Goal: Task Accomplishment & Management: Use online tool/utility

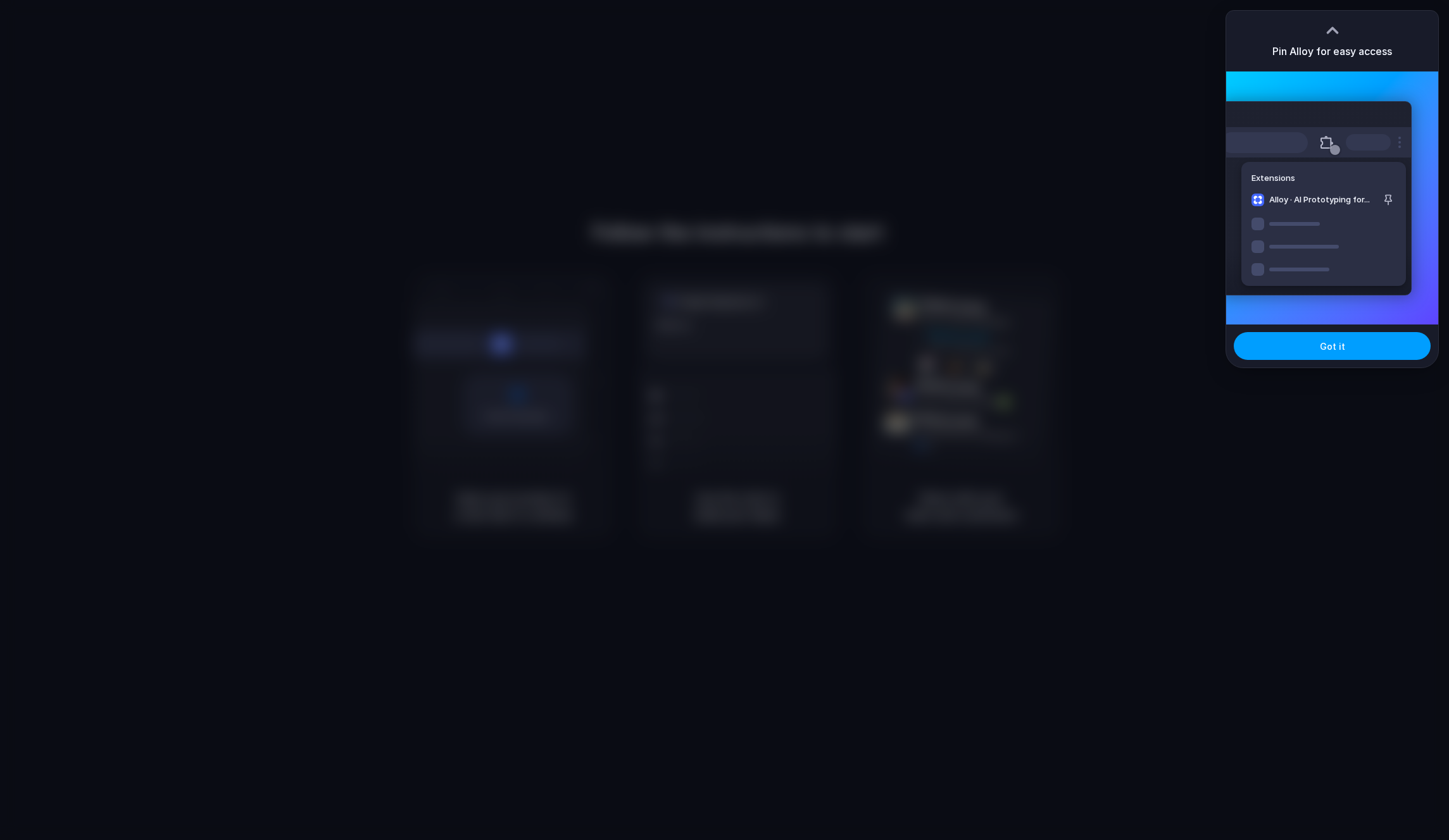
click at [1347, 347] on button "Got it" at bounding box center [1332, 346] width 197 height 28
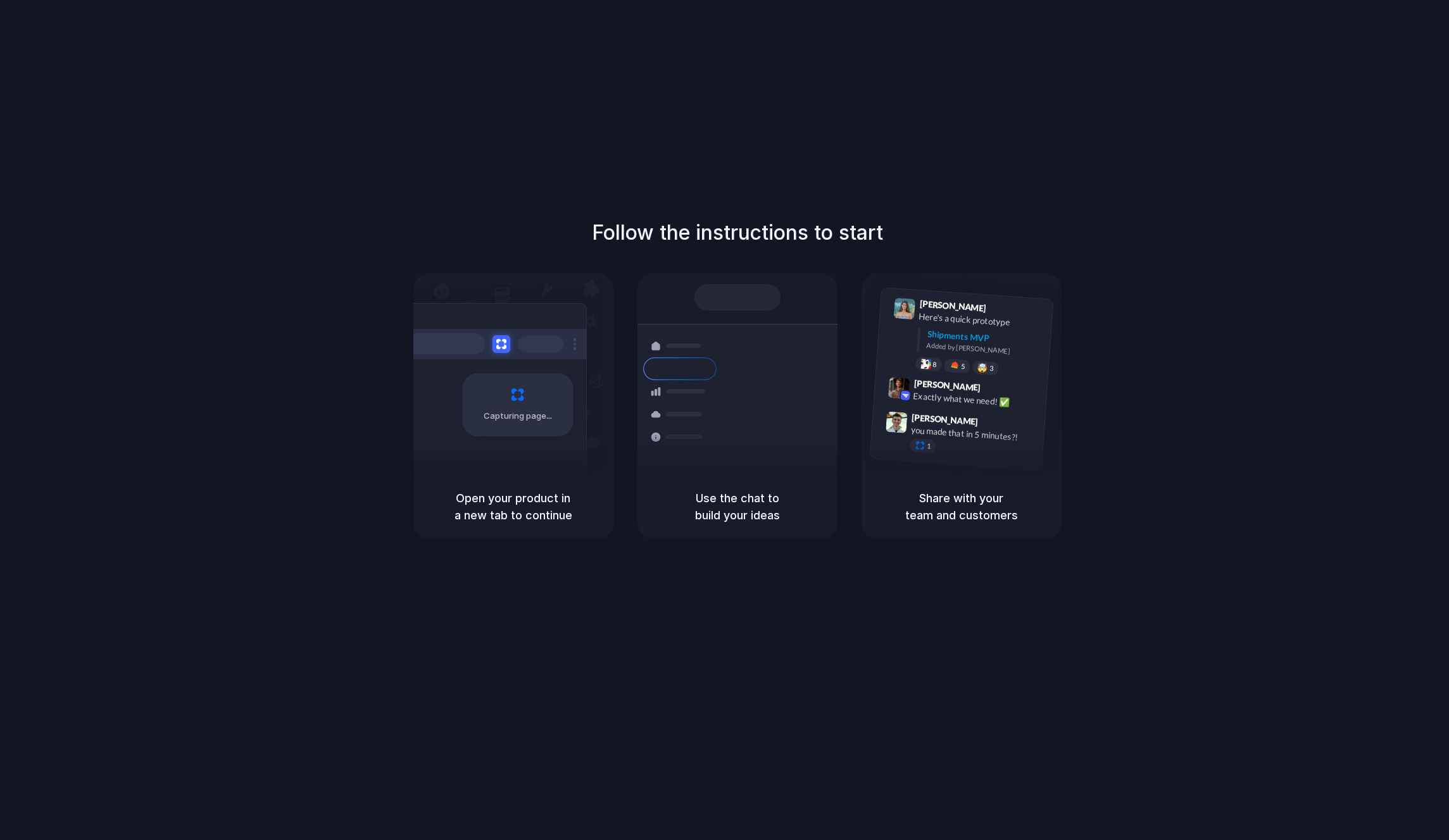
click at [1016, 189] on div "Follow the instructions to start Capturing page Open your product in a new tab …" at bounding box center [737, 433] width 1474 height 865
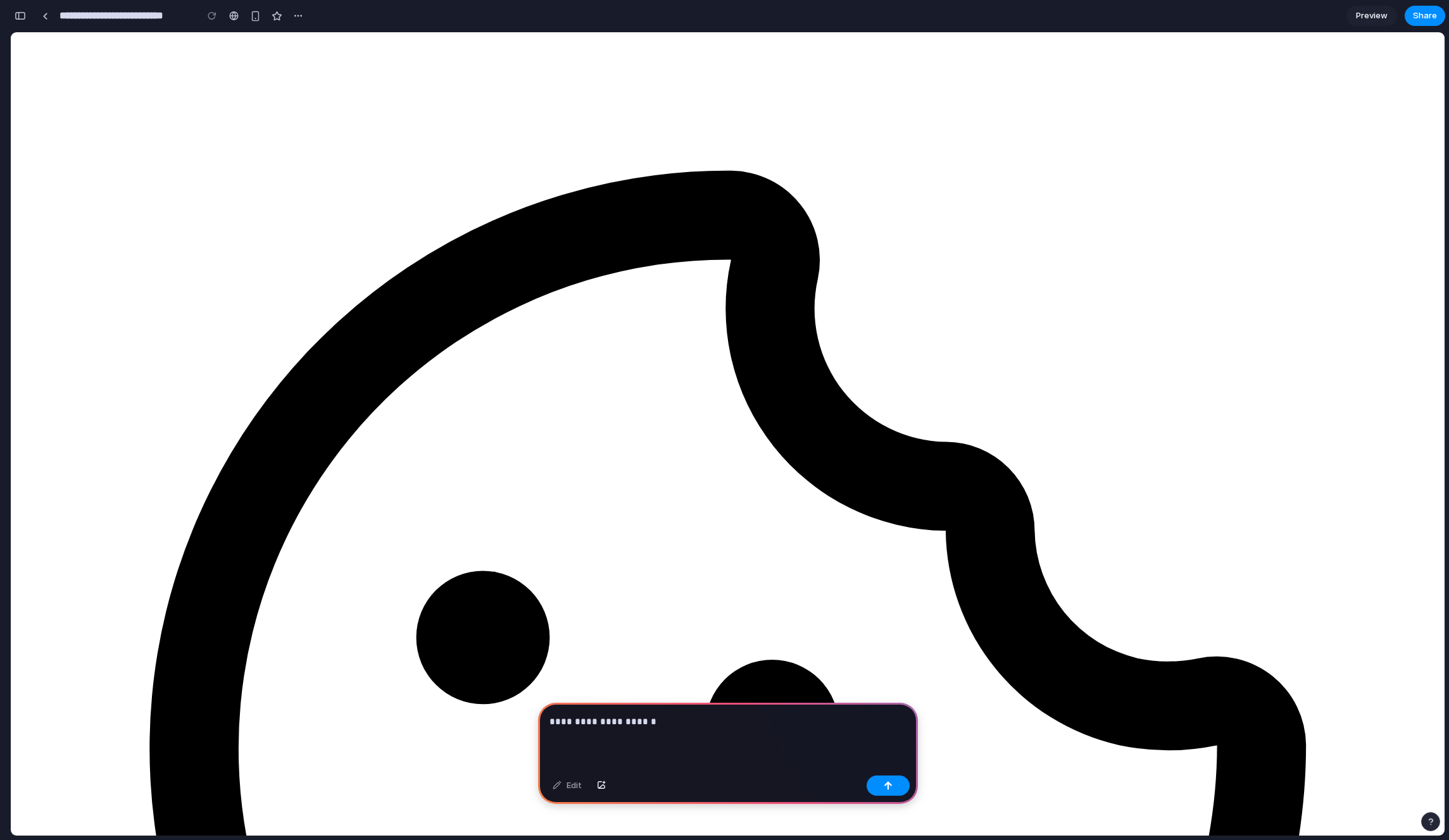
click at [649, 720] on p "**********" at bounding box center [728, 722] width 357 height 15
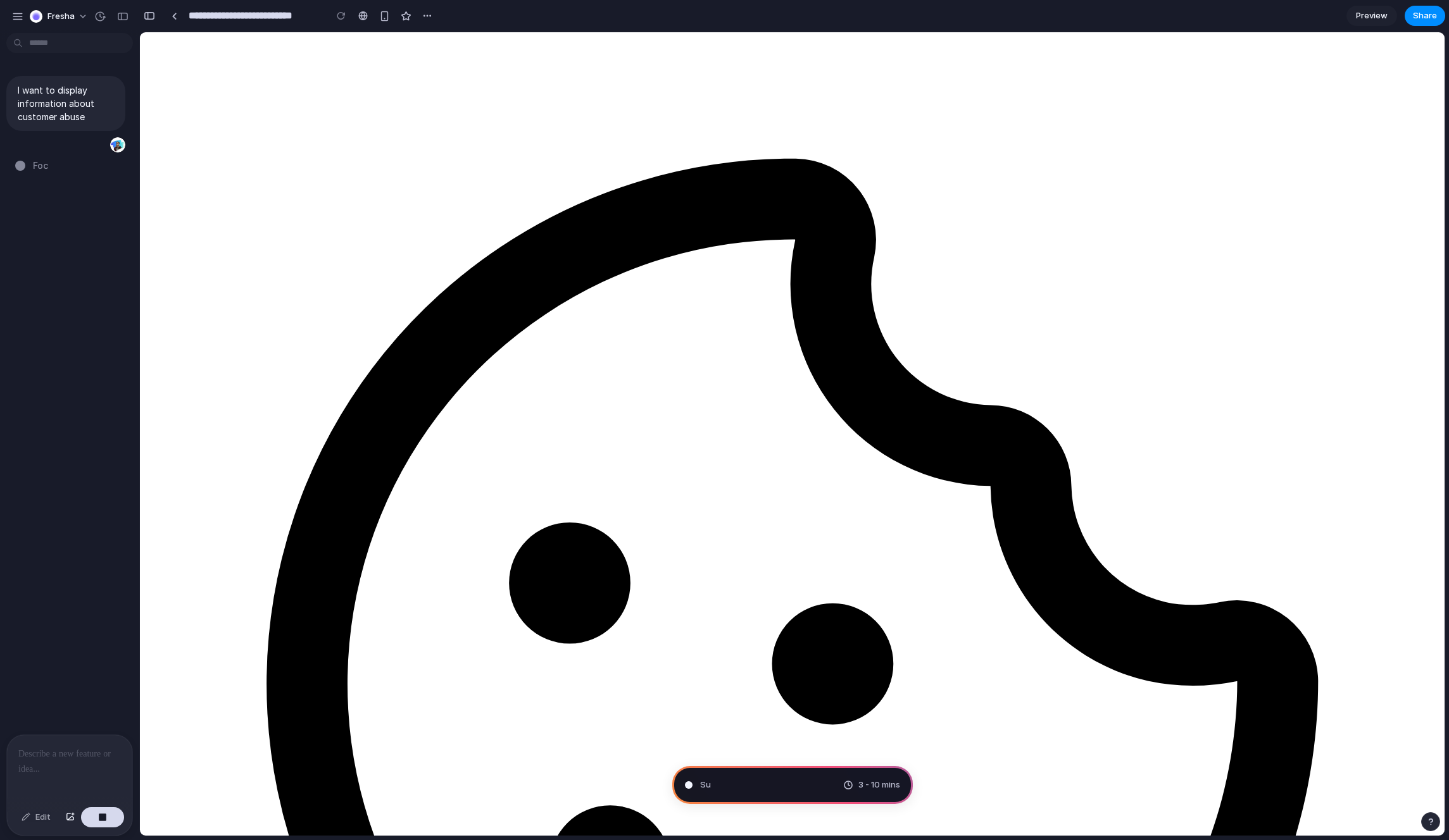
type input "**********"
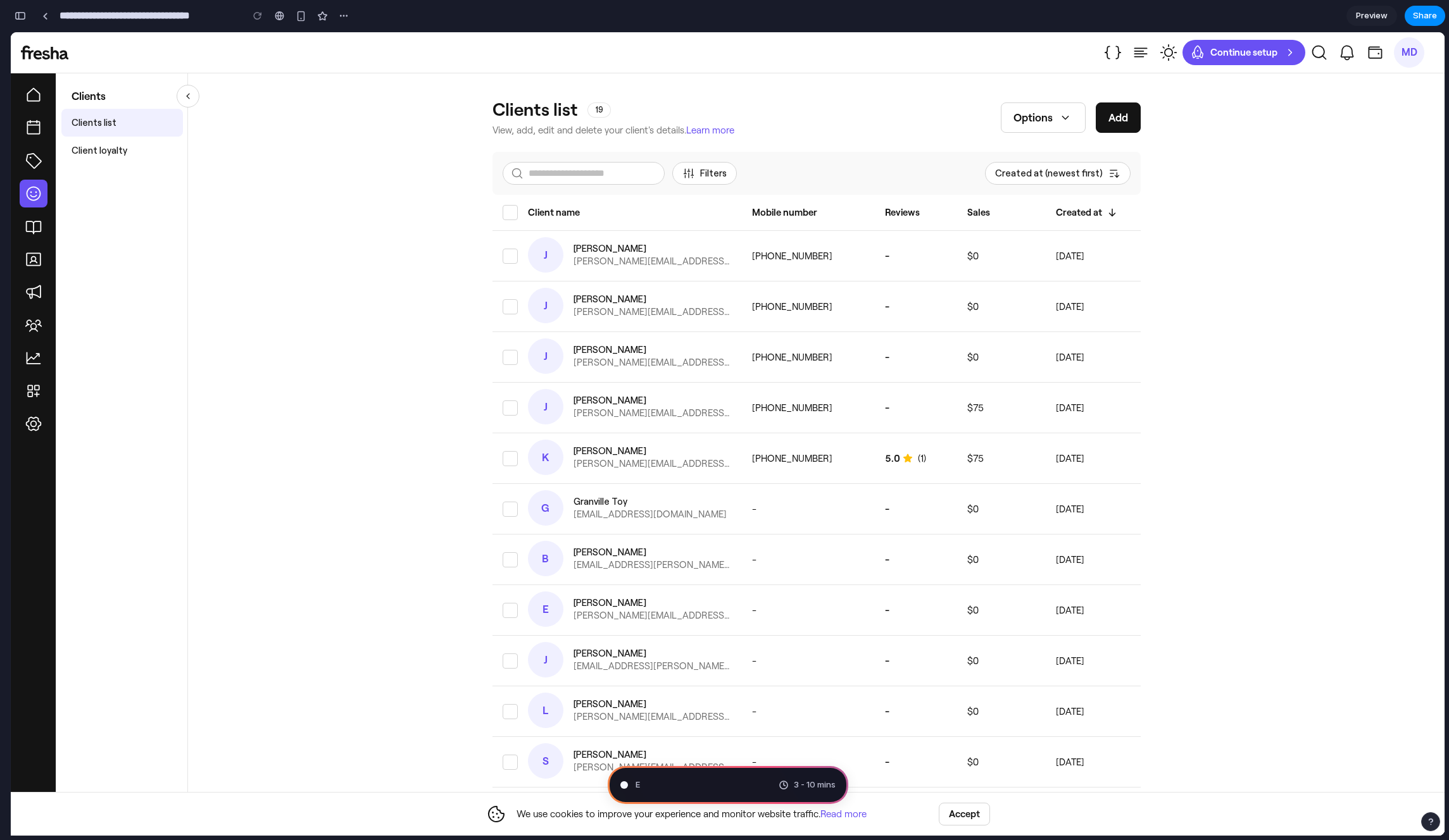
scroll to position [110, 0]
click at [129, 485] on div "Clients Clients list Client loyalty" at bounding box center [122, 454] width 132 height 763
click at [703, 787] on span "Distilling requirements" at bounding box center [680, 785] width 89 height 13
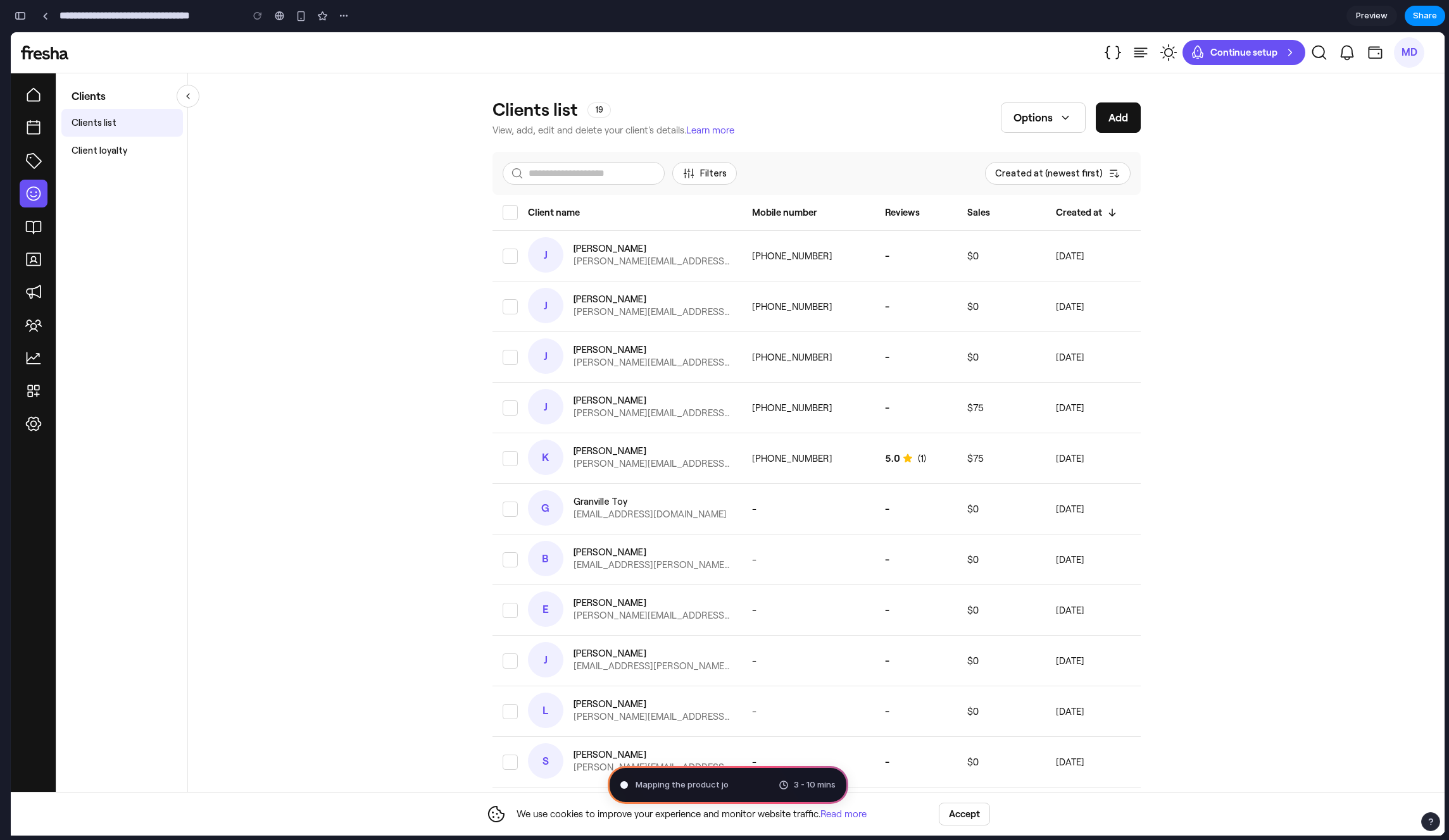
click at [790, 783] on div "3 - 10 mins" at bounding box center [806, 785] width 57 height 13
click at [782, 783] on div "3 - 10 mins" at bounding box center [806, 785] width 57 height 13
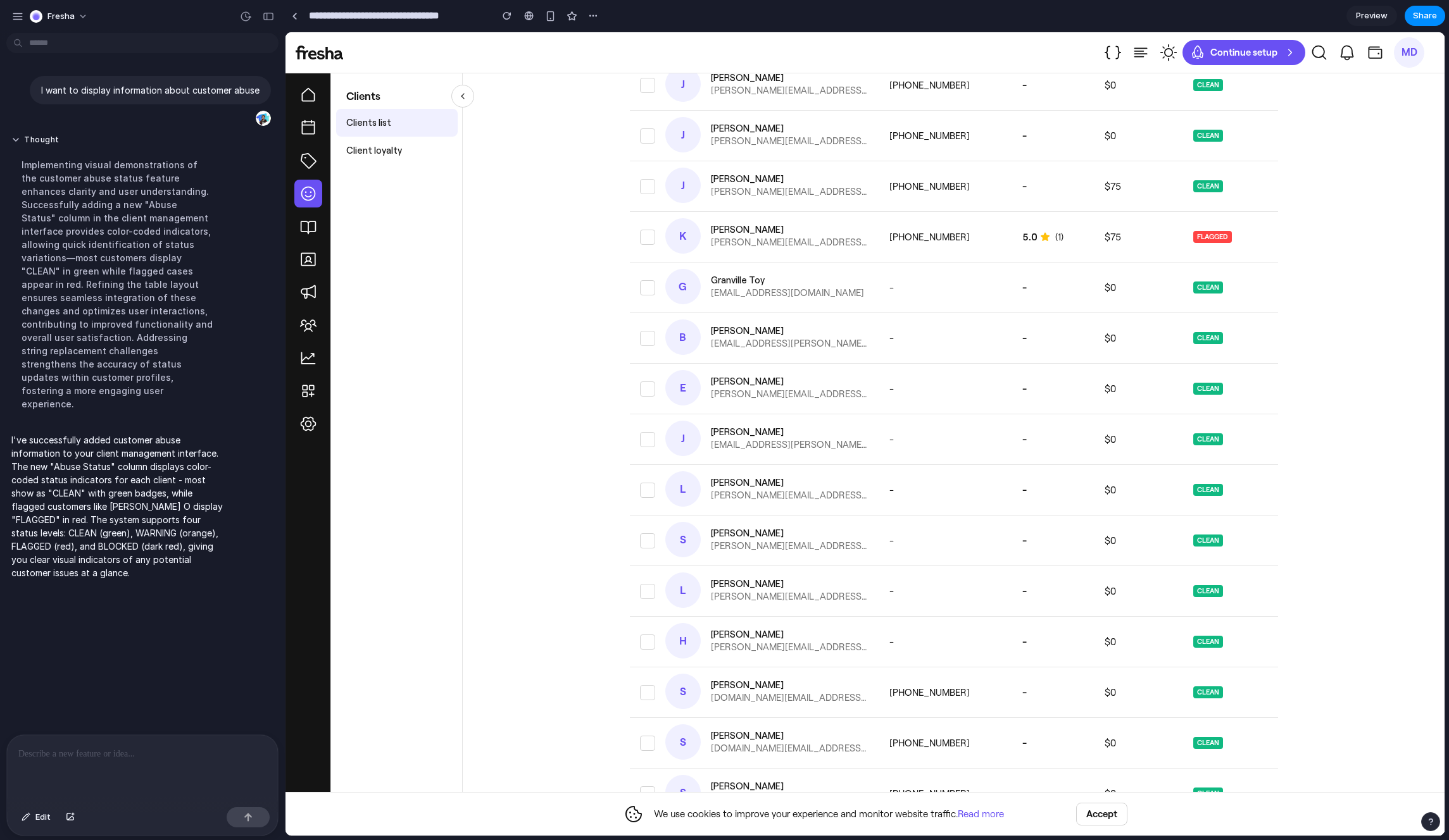
scroll to position [0, 0]
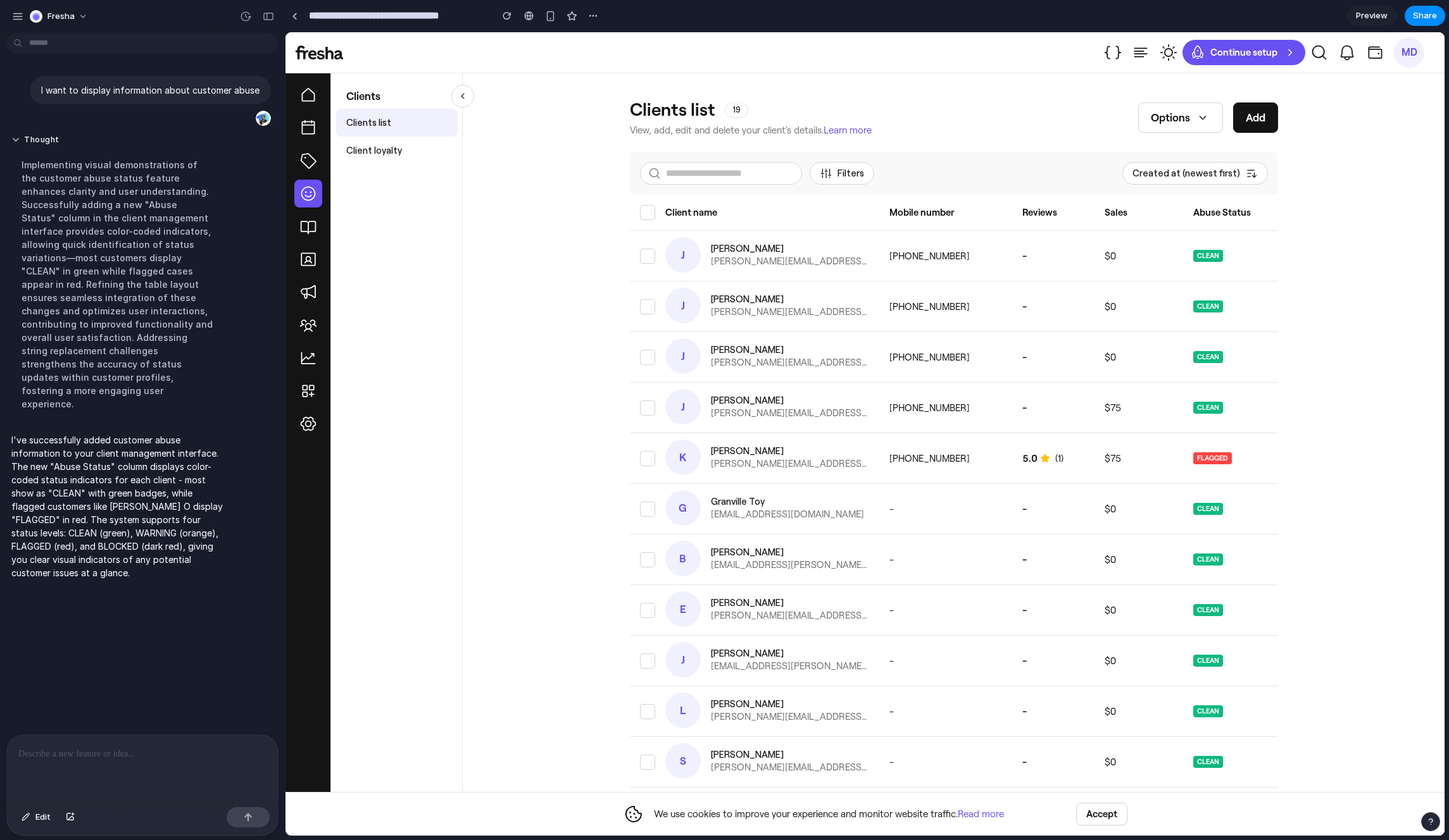
click at [1197, 253] on span "CLEAN" at bounding box center [1208, 256] width 30 height 13
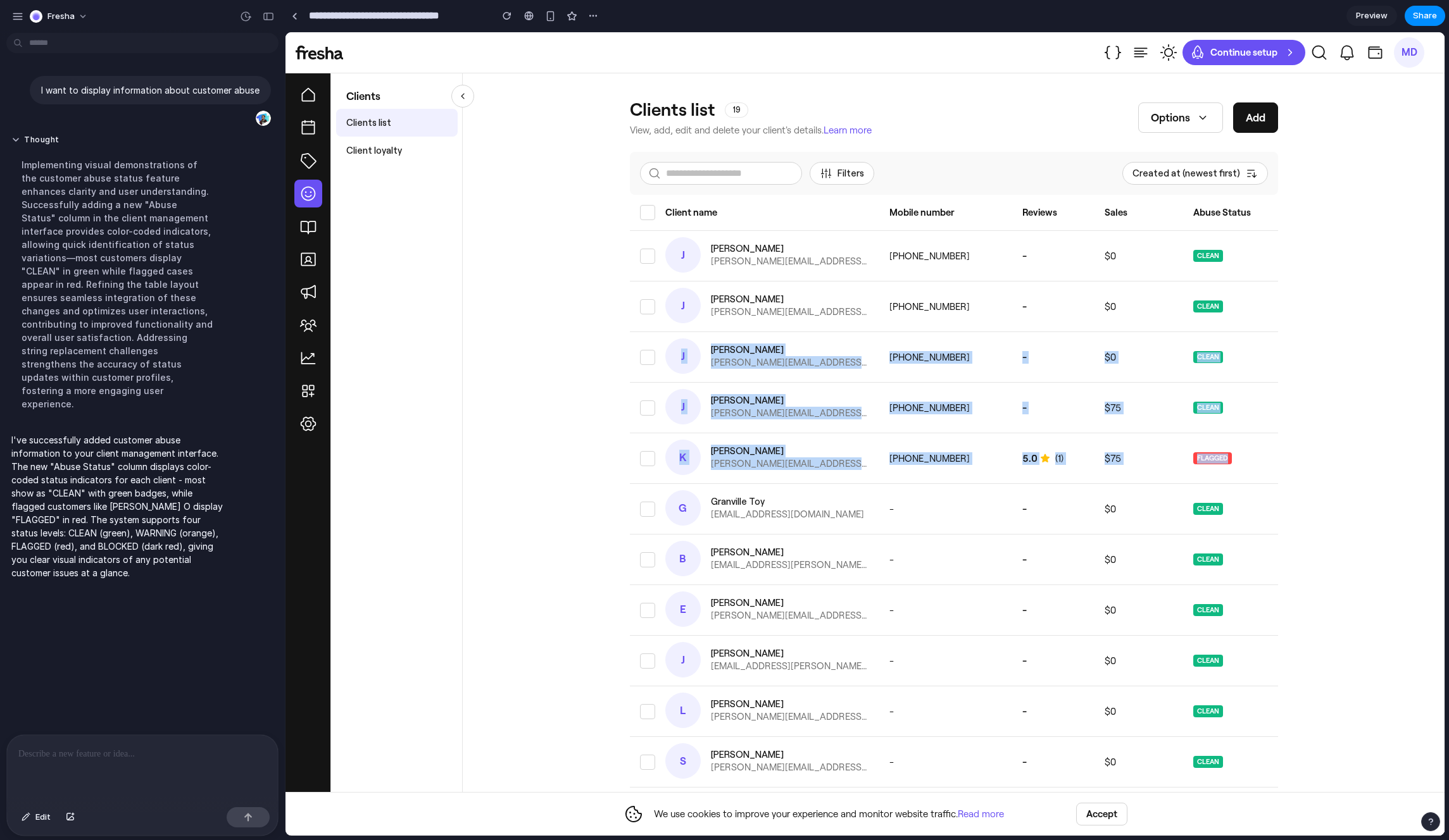
drag, startPoint x: 1206, startPoint y: 473, endPoint x: 1184, endPoint y: 293, distance: 181.3
click at [1184, 296] on tbody "select-row-356 J [PERSON_NAME] [PERSON_NAME][EMAIL_ADDRESS][PERSON_NAME][DOMAIN…" at bounding box center [1020, 711] width 781 height 962
click at [1184, 293] on td "CLEAN" at bounding box center [1249, 307] width 133 height 51
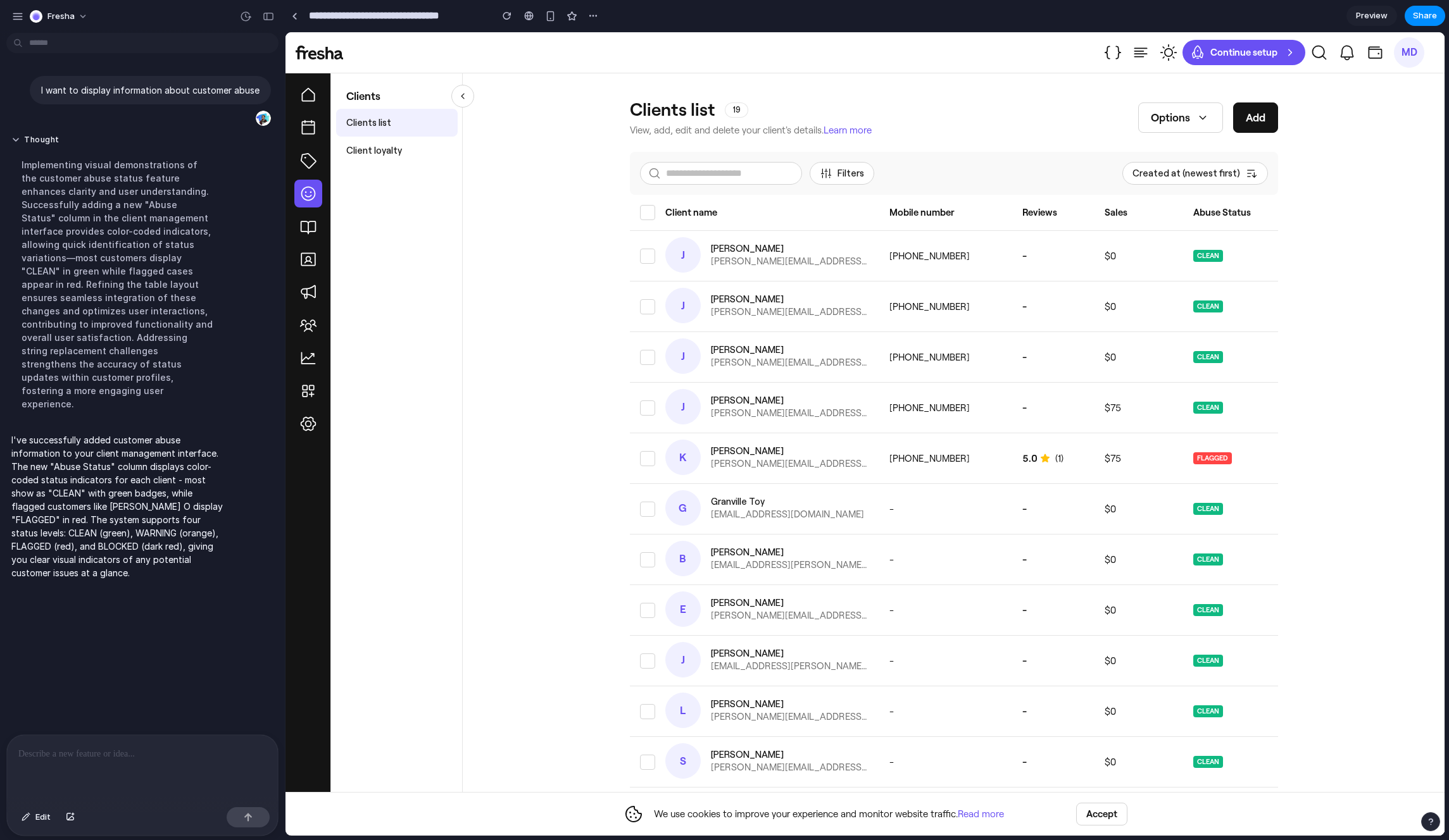
click at [1186, 247] on td "CLEAN" at bounding box center [1249, 256] width 133 height 51
